Goal: Task Accomplishment & Management: Use online tool/utility

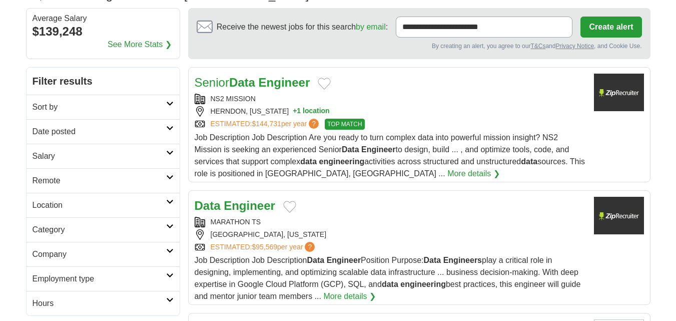
scroll to position [117, 0]
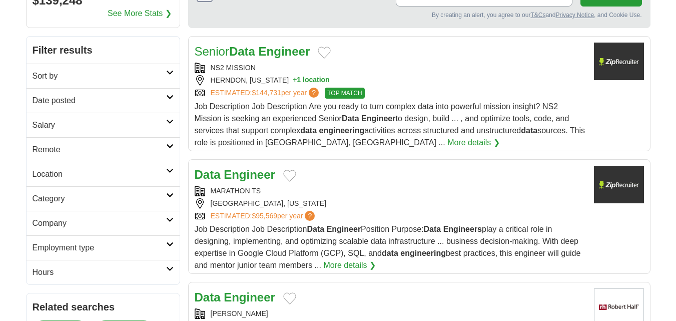
click at [71, 150] on h2 "Remote" at bounding box center [100, 150] width 134 height 12
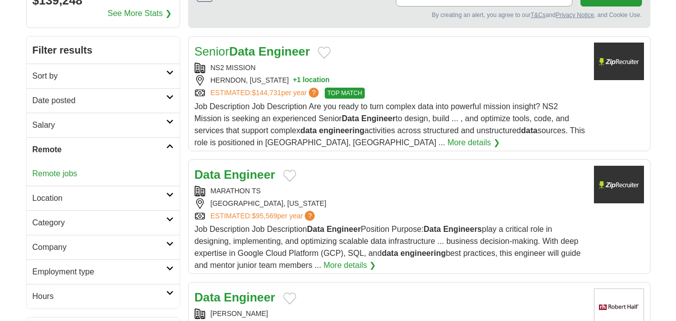
click at [59, 174] on link "Remote jobs" at bounding box center [55, 173] width 45 height 9
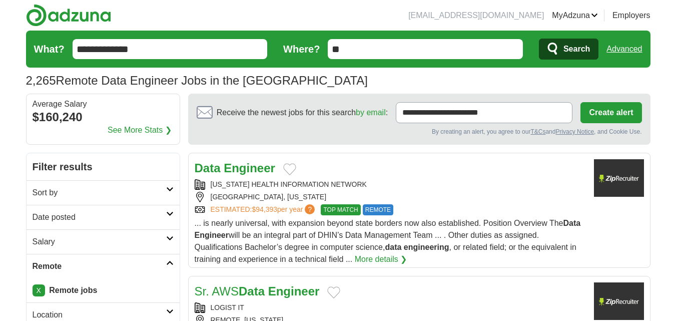
click at [71, 215] on h2 "Date posted" at bounding box center [100, 217] width 134 height 12
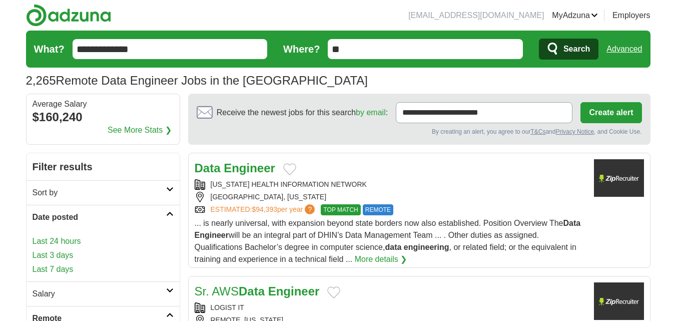
click at [63, 239] on link "Last 24 hours" at bounding box center [103, 241] width 141 height 12
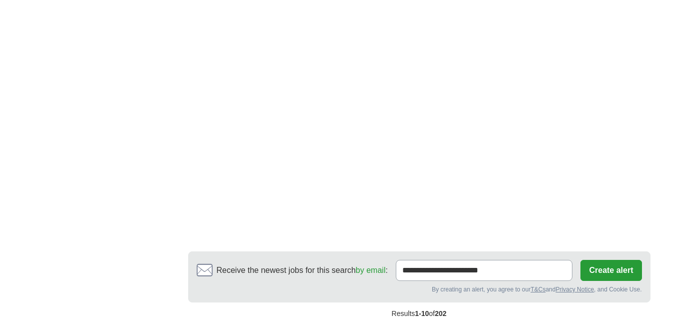
scroll to position [1634, 0]
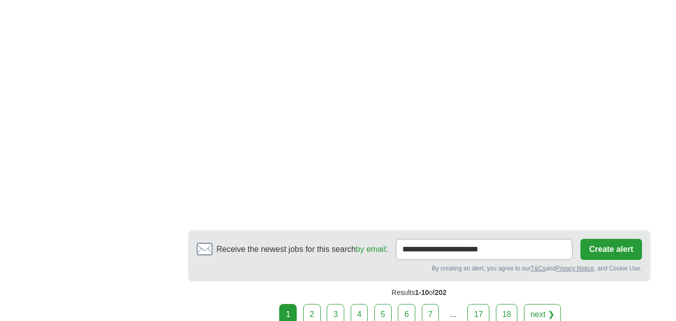
click at [311, 306] on link "2" at bounding box center [312, 314] width 18 height 21
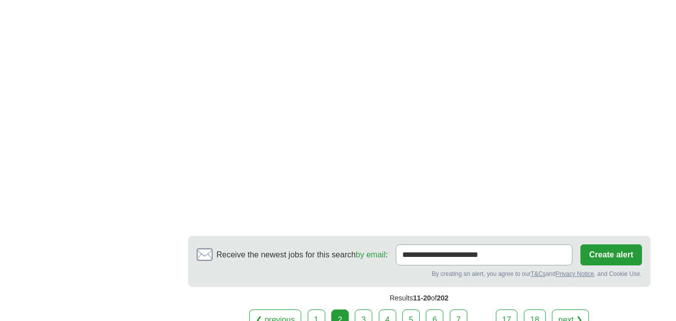
scroll to position [1867, 0]
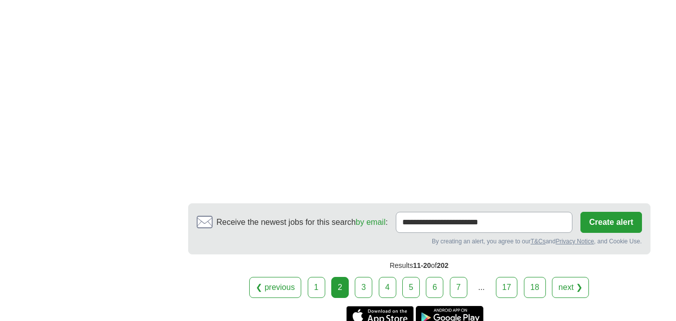
click at [365, 277] on link "3" at bounding box center [364, 287] width 18 height 21
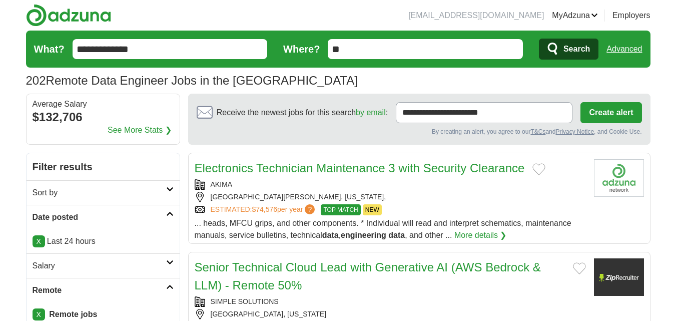
drag, startPoint x: 103, startPoint y: 46, endPoint x: 199, endPoint y: 80, distance: 102.5
click at [199, 80] on section "202 Remote Data Engineer Jobs in the [GEOGRAPHIC_DATA] [GEOGRAPHIC_DATA] [GEOGR…" at bounding box center [338, 62] width 624 height 63
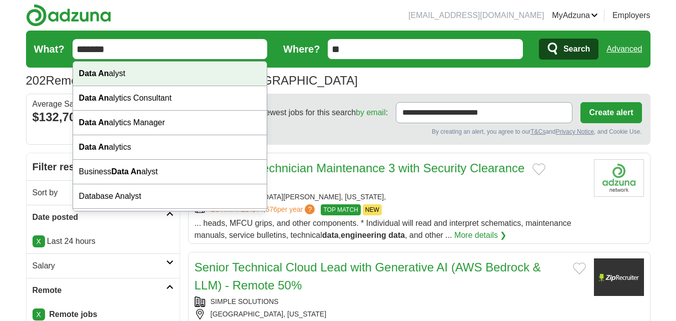
click at [126, 76] on div "Data An alyst" at bounding box center [170, 74] width 194 height 25
type input "**********"
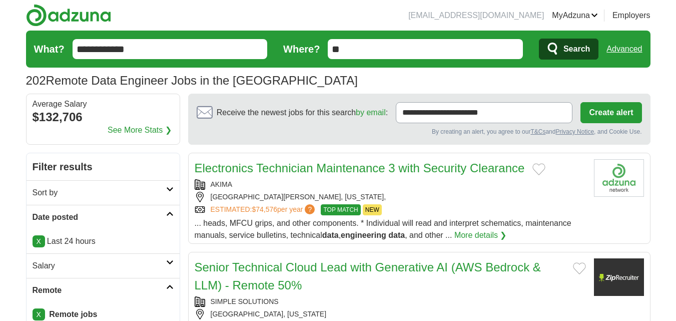
click at [577, 50] on span "Search" at bounding box center [576, 49] width 27 height 20
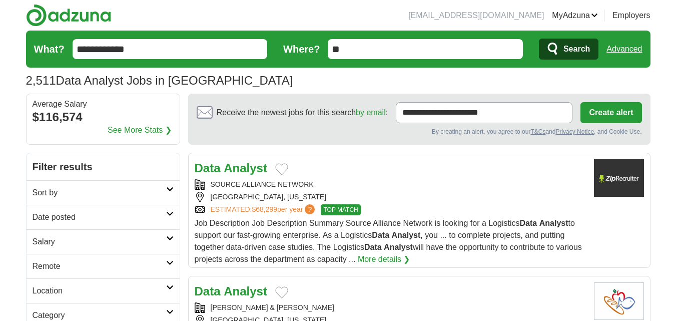
click at [90, 215] on h2 "Date posted" at bounding box center [100, 217] width 134 height 12
click at [64, 242] on link "Last 24 hours" at bounding box center [103, 241] width 141 height 12
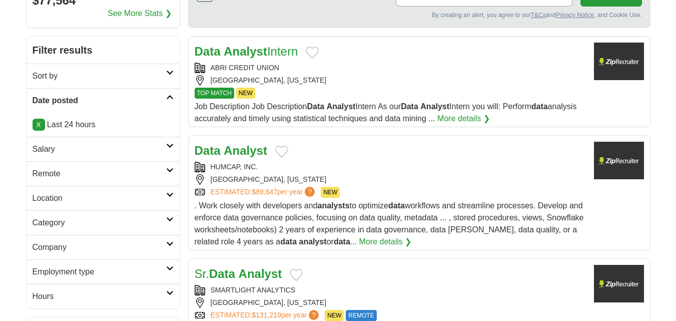
click at [89, 172] on h2 "Remote" at bounding box center [100, 174] width 134 height 12
click at [58, 198] on link "Remote jobs" at bounding box center [55, 197] width 45 height 9
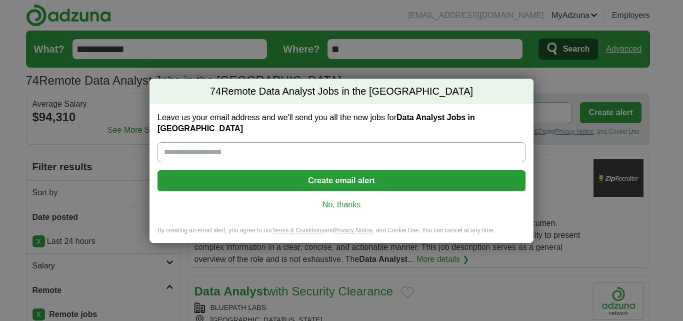
click at [339, 199] on link "No, thanks" at bounding box center [342, 204] width 352 height 11
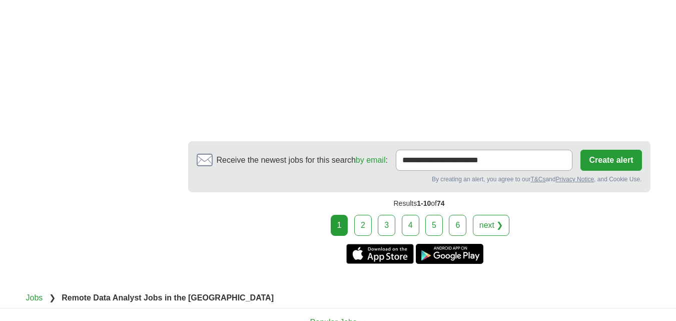
scroll to position [1867, 0]
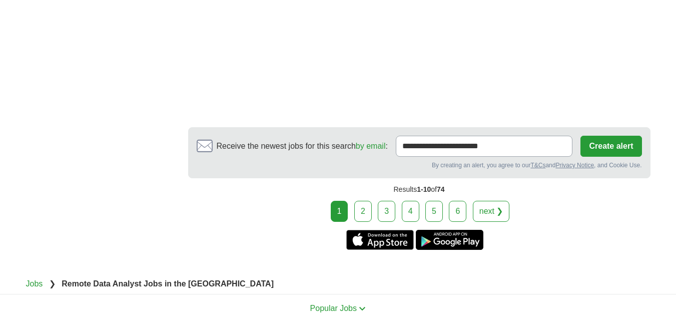
click at [493, 221] on link "next ❯" at bounding box center [491, 211] width 37 height 21
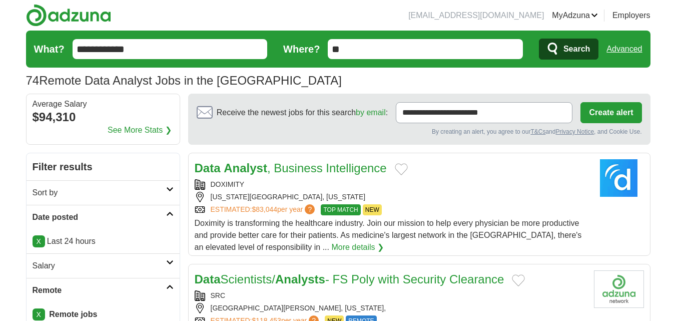
drag, startPoint x: 109, startPoint y: 49, endPoint x: 274, endPoint y: 88, distance: 169.7
click at [274, 88] on section "74 Remote Data Analyst Jobs in the US Salary Salary Select a salary range Salar…" at bounding box center [338, 62] width 624 height 63
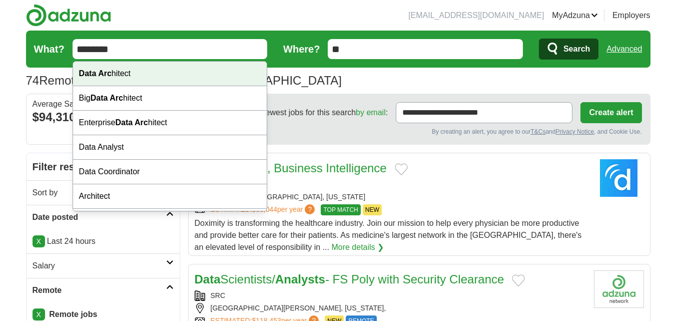
click at [143, 70] on div "Data Arc hitect" at bounding box center [170, 74] width 194 height 25
type input "**********"
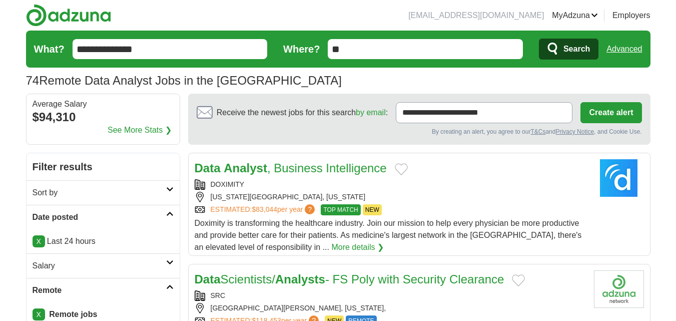
click at [567, 52] on span "Search" at bounding box center [576, 49] width 27 height 20
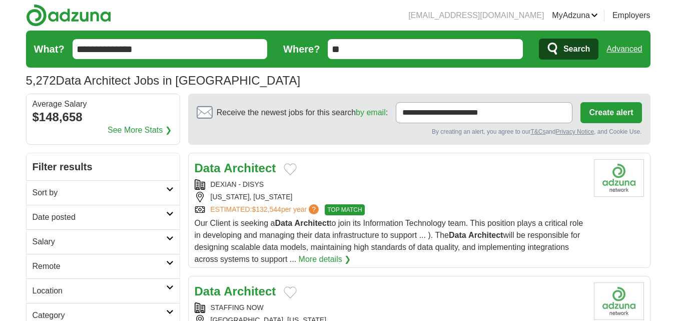
click at [69, 215] on h2 "Date posted" at bounding box center [100, 217] width 134 height 12
click at [57, 242] on link "Last 24 hours" at bounding box center [103, 241] width 141 height 12
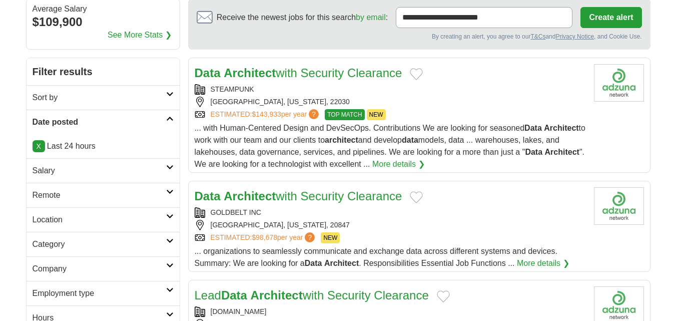
scroll to position [117, 0]
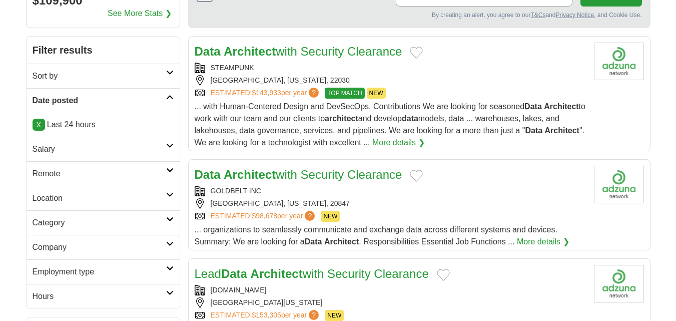
click at [82, 178] on h2 "Remote" at bounding box center [100, 174] width 134 height 12
click at [65, 197] on link "Remote jobs" at bounding box center [55, 197] width 45 height 9
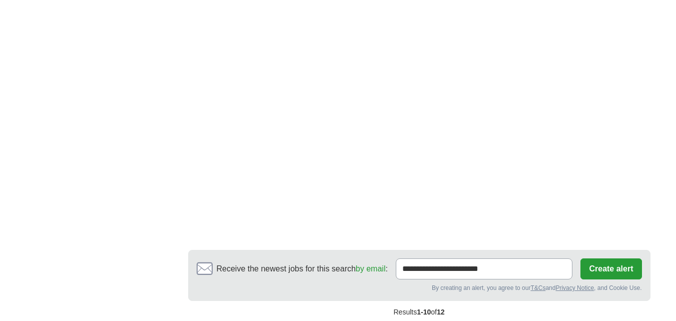
scroll to position [1867, 0]
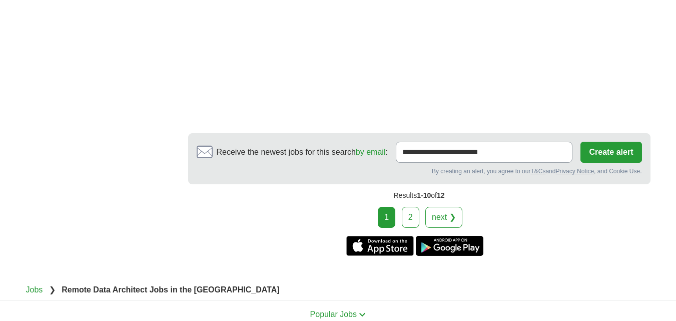
click at [453, 228] on link "next ❯" at bounding box center [443, 217] width 37 height 21
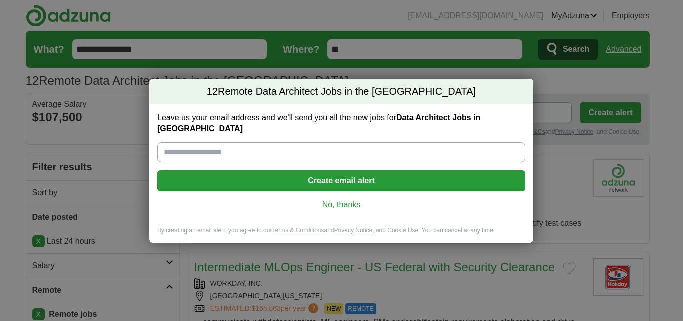
click at [342, 199] on link "No, thanks" at bounding box center [342, 204] width 352 height 11
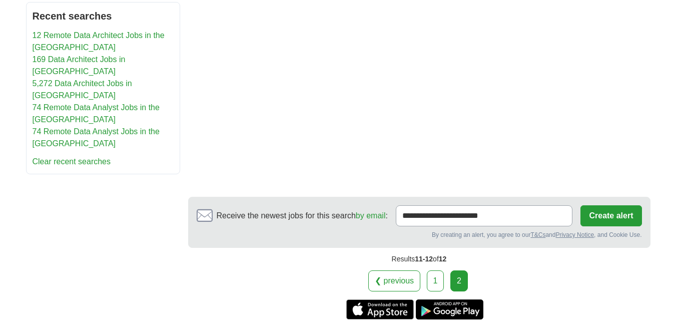
scroll to position [584, 0]
